Goal: Contribute content

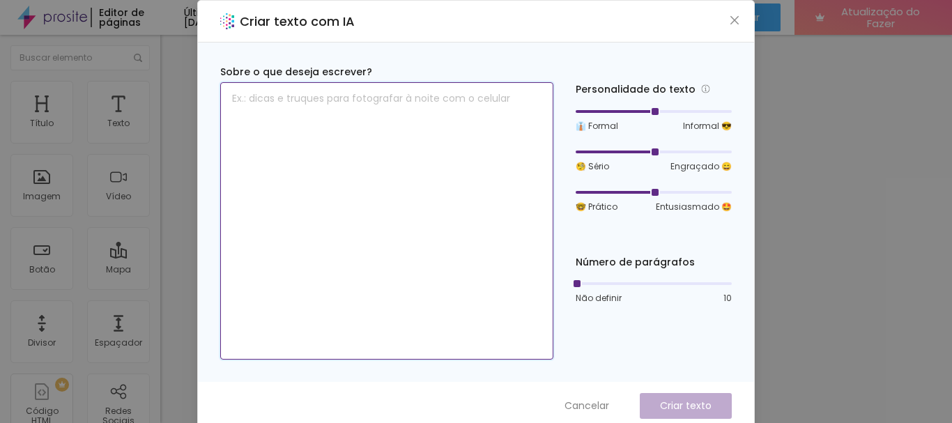
click at [365, 114] on textarea at bounding box center [386, 220] width 333 height 277
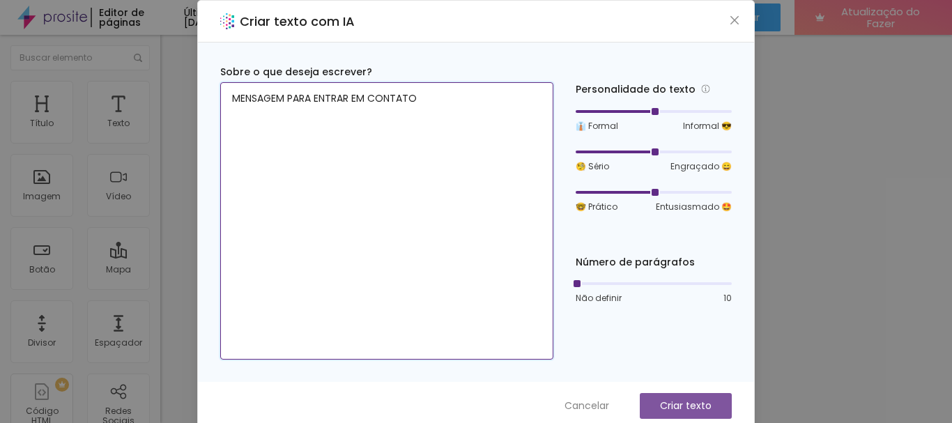
type textarea "MENSAGEM PARA ENTRAR EM CONTATO"
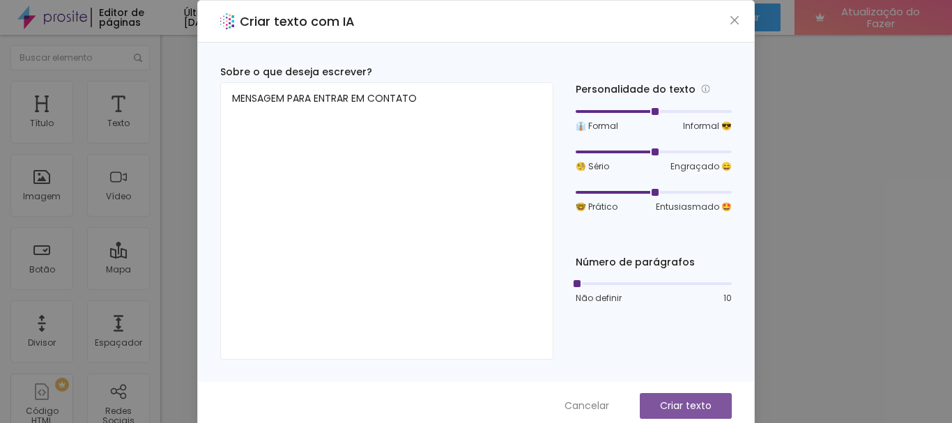
click at [679, 403] on font "Criar texto" at bounding box center [686, 406] width 52 height 14
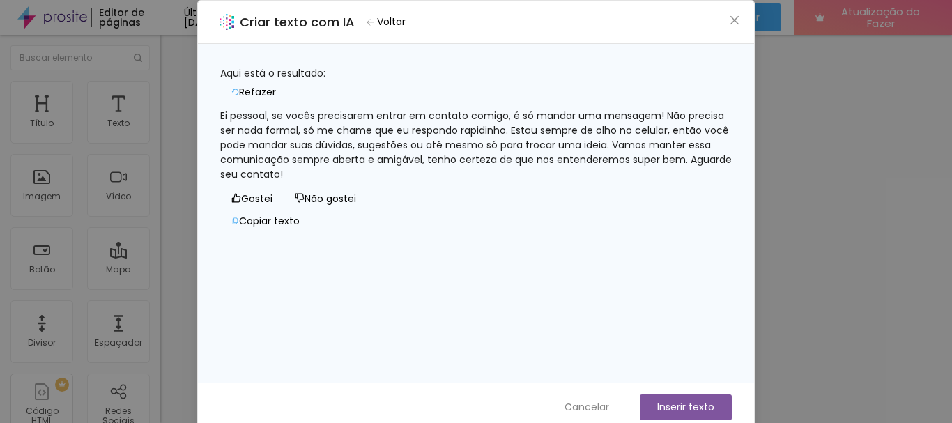
click at [470, 171] on font "Ei pessoal, se vocês precisarem entrar em contato comigo, é só mandar uma mensa…" at bounding box center [477, 145] width 514 height 72
click at [525, 171] on div "Ei pessoal, se vocês precisarem entrar em contato comigo, é só mandar uma mensa…" at bounding box center [475, 145] width 511 height 73
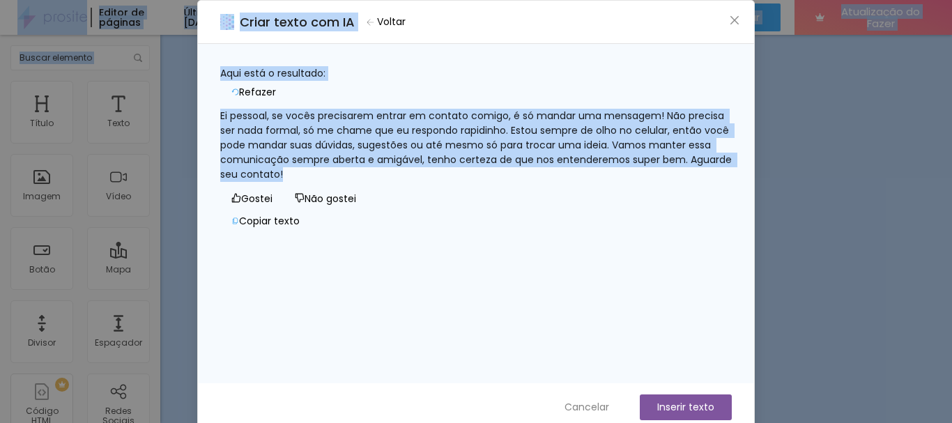
click at [470, 169] on div "Ei pessoal, se vocês precisarem entrar em contato comigo, é só mandar uma mensa…" at bounding box center [475, 145] width 511 height 73
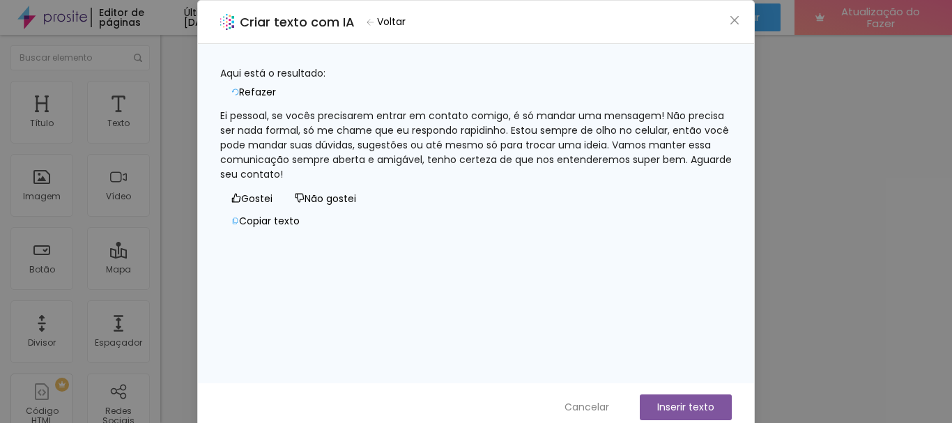
click at [458, 166] on font "Ei pessoal, se vocês precisarem entrar em contato comigo, é só mandar uma mensa…" at bounding box center [477, 145] width 514 height 72
click at [276, 85] on font "Refazer" at bounding box center [257, 92] width 37 height 14
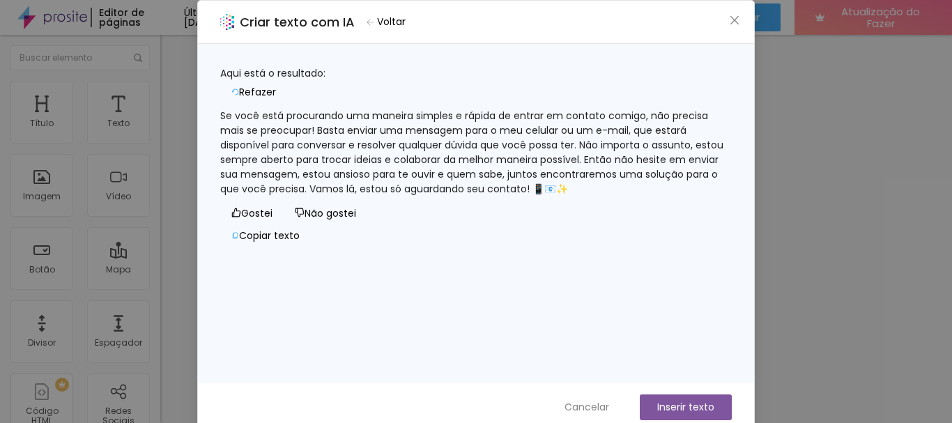
click at [242, 220] on font "Gostei" at bounding box center [256, 213] width 31 height 14
click at [683, 407] on font "Inserir texto" at bounding box center [685, 407] width 57 height 14
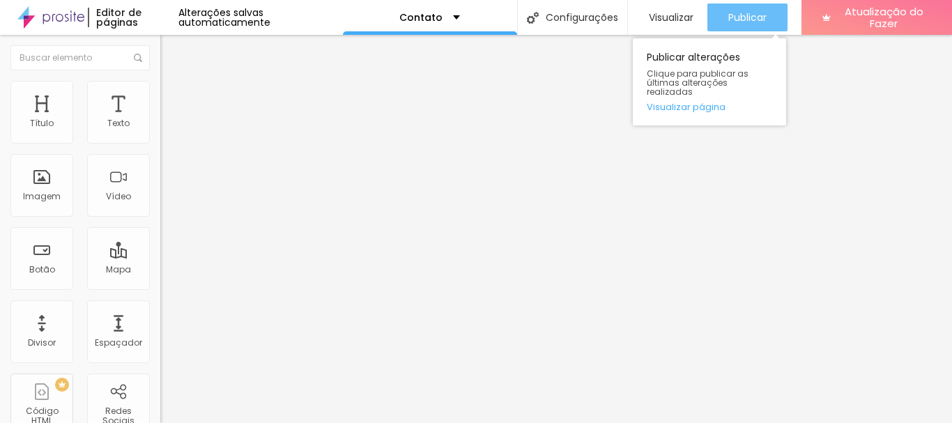
click at [750, 13] on font "Publicar" at bounding box center [747, 17] width 38 height 14
click at [746, 13] on font "Publicar" at bounding box center [747, 17] width 38 height 14
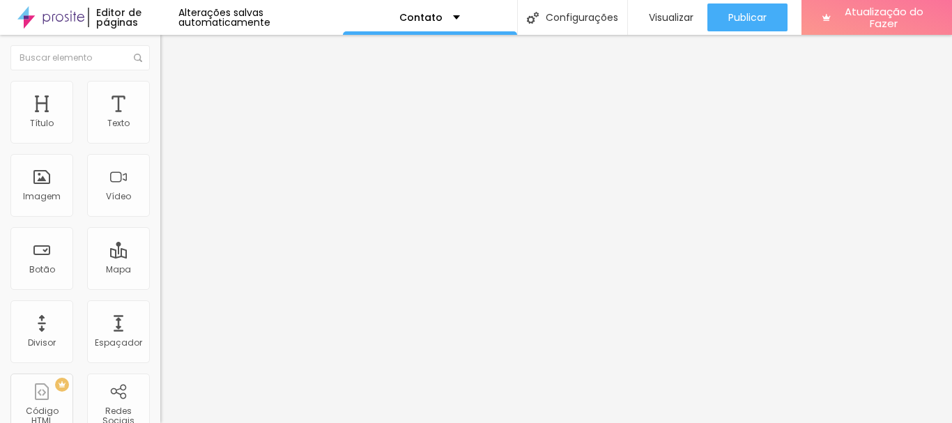
click at [160, 131] on input "Alboom [GEOGRAPHIC_DATA]" at bounding box center [243, 124] width 167 height 14
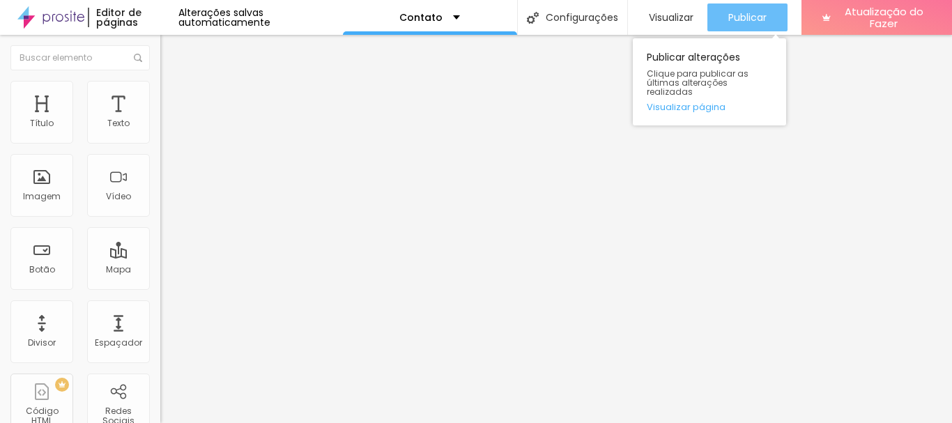
type input "reserva indianopolis"
click at [750, 20] on font "Publicar" at bounding box center [747, 17] width 38 height 14
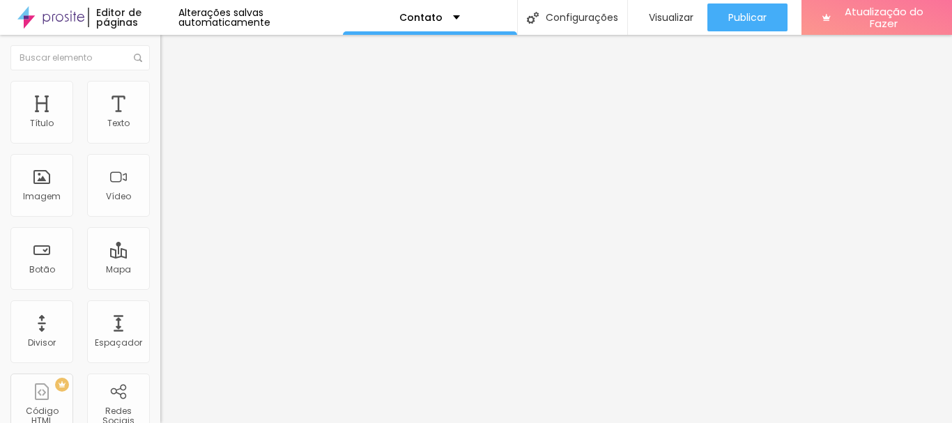
click at [160, 85] on img at bounding box center [166, 87] width 13 height 13
click at [160, 95] on img at bounding box center [166, 101] width 13 height 13
click at [160, 43] on button "Editar nulo" at bounding box center [240, 51] width 160 height 32
